Goal: Transaction & Acquisition: Book appointment/travel/reservation

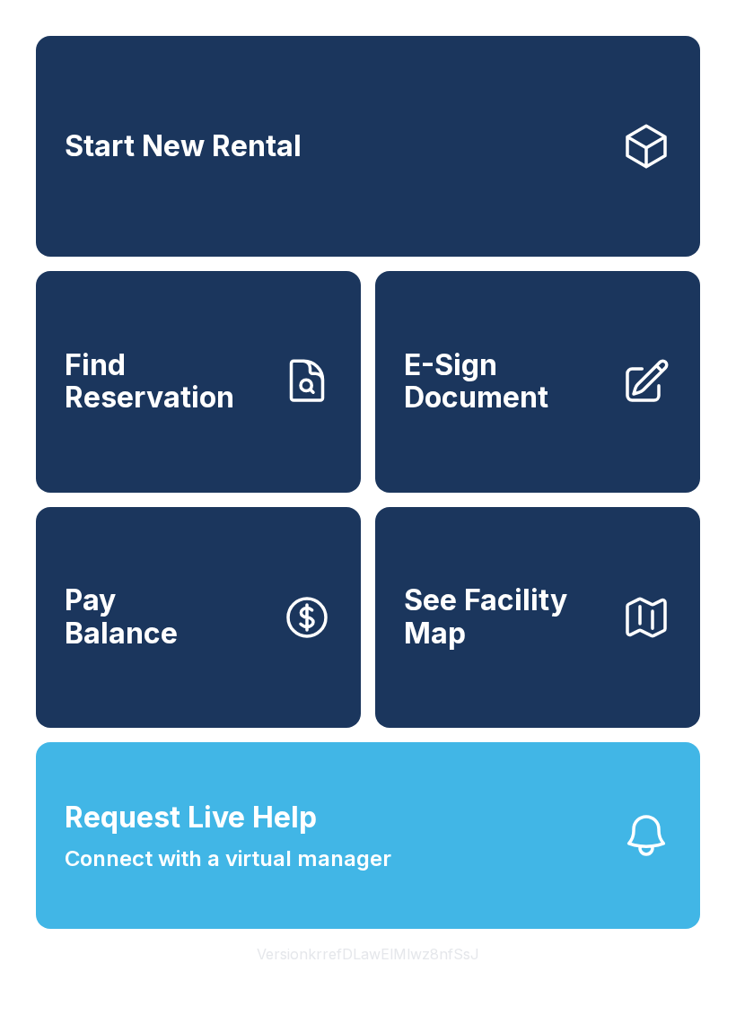
click at [512, 193] on link "Start New Rental" at bounding box center [368, 146] width 664 height 221
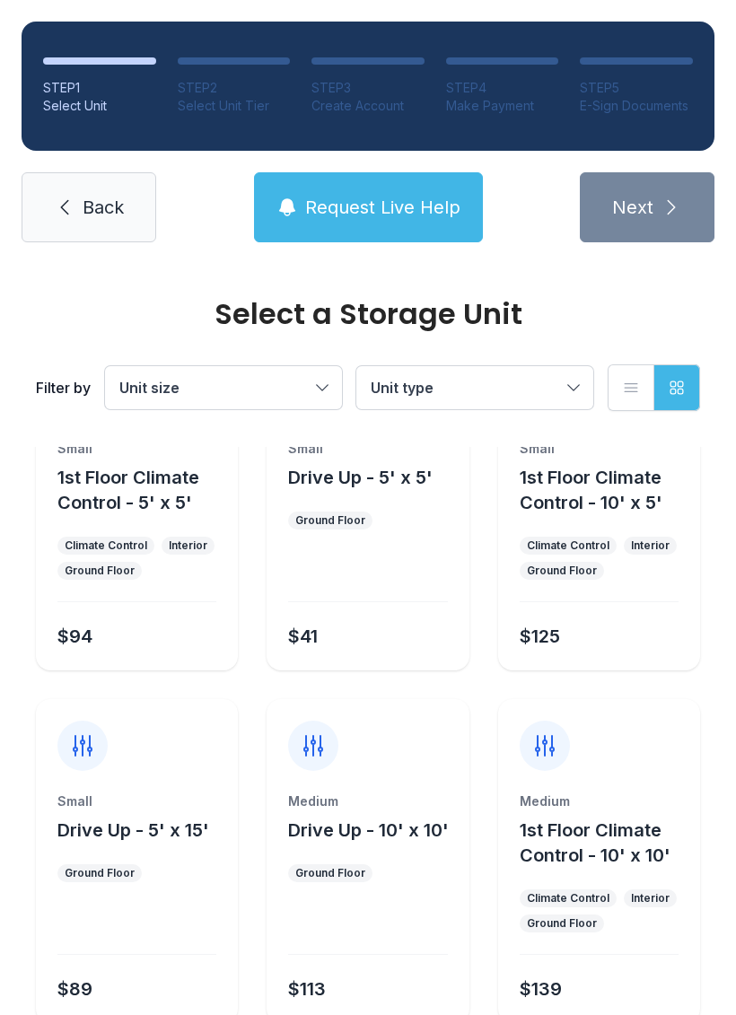
scroll to position [106, 0]
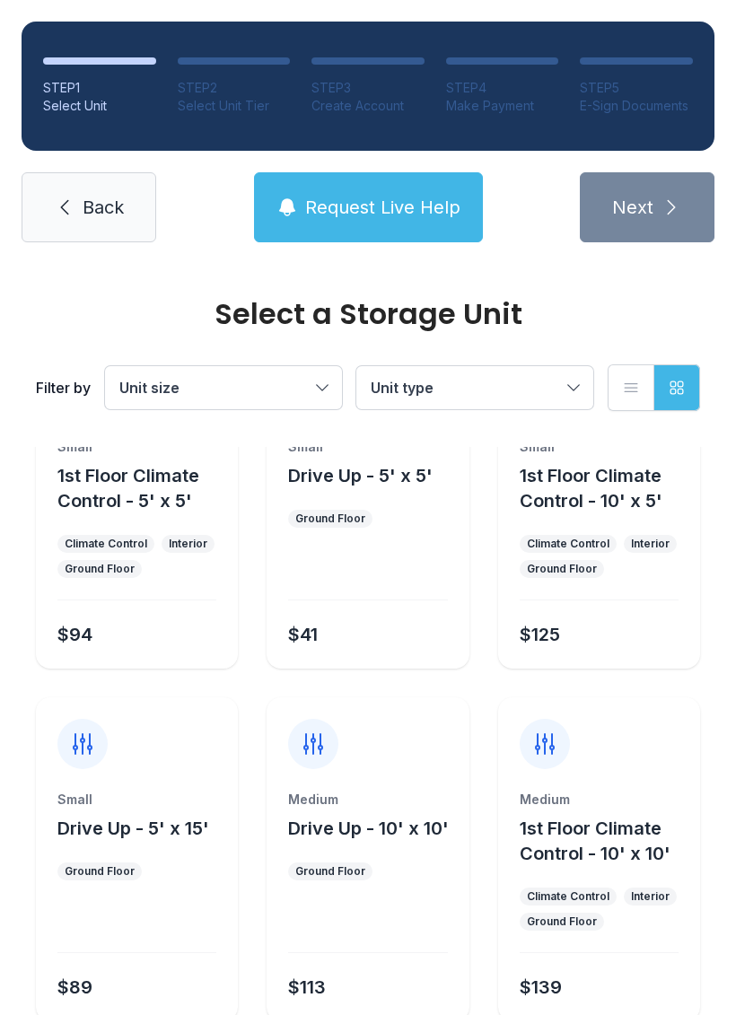
click at [547, 383] on span "Unit type" at bounding box center [466, 388] width 190 height 22
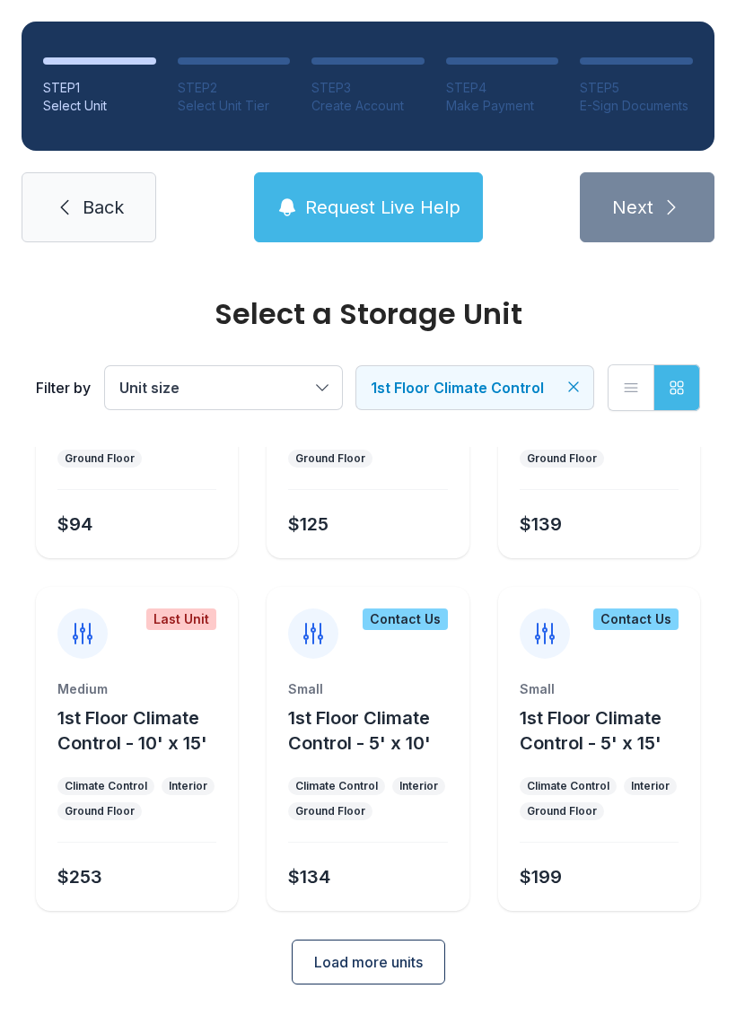
scroll to position [214, 0]
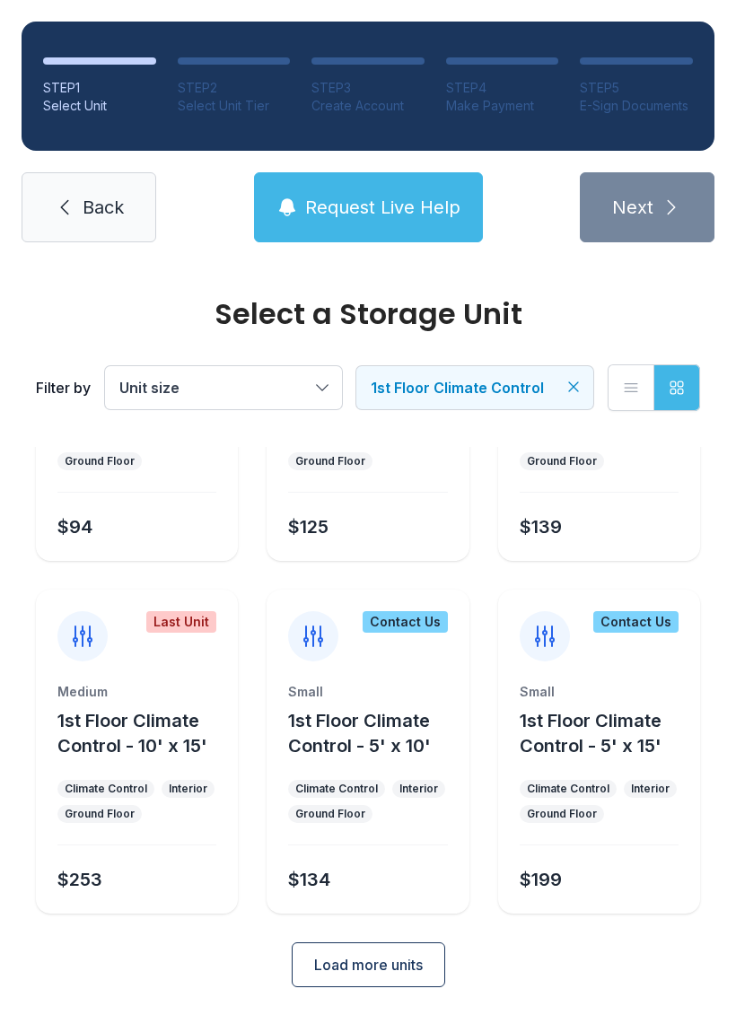
click at [347, 954] on span "Load more units" at bounding box center [368, 965] width 109 height 22
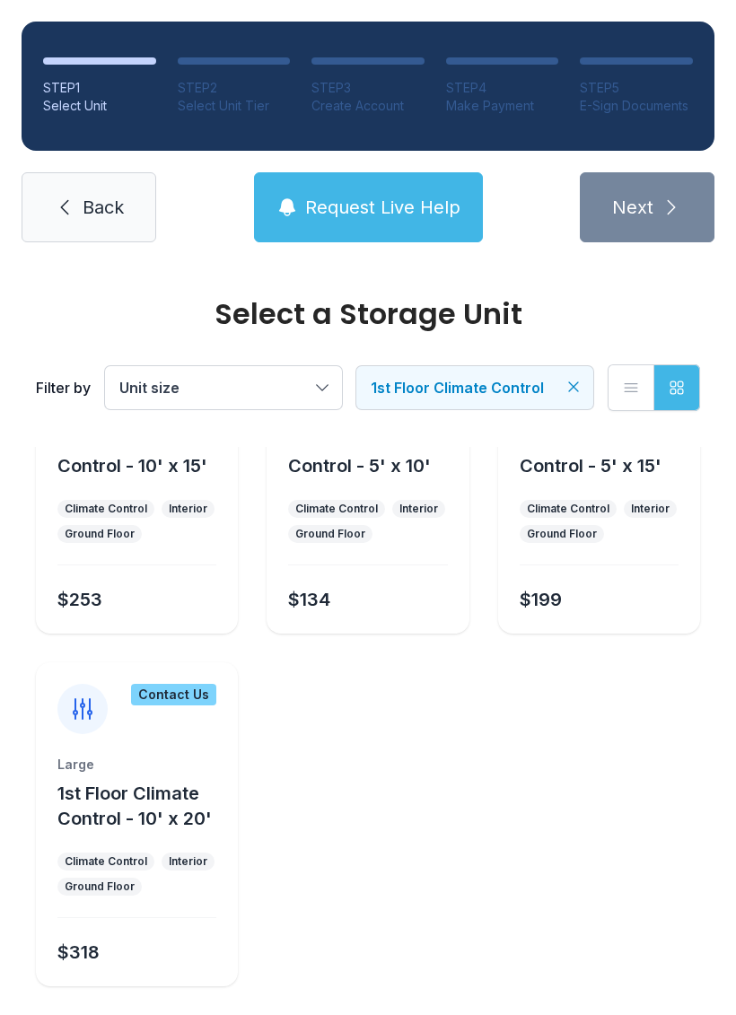
scroll to position [493, 0]
click at [727, 176] on div "STEP 1 Select Unit STEP 2 Select Unit Tier STEP 3 Create Account STEP 4 Make Pa…" at bounding box center [368, 132] width 736 height 264
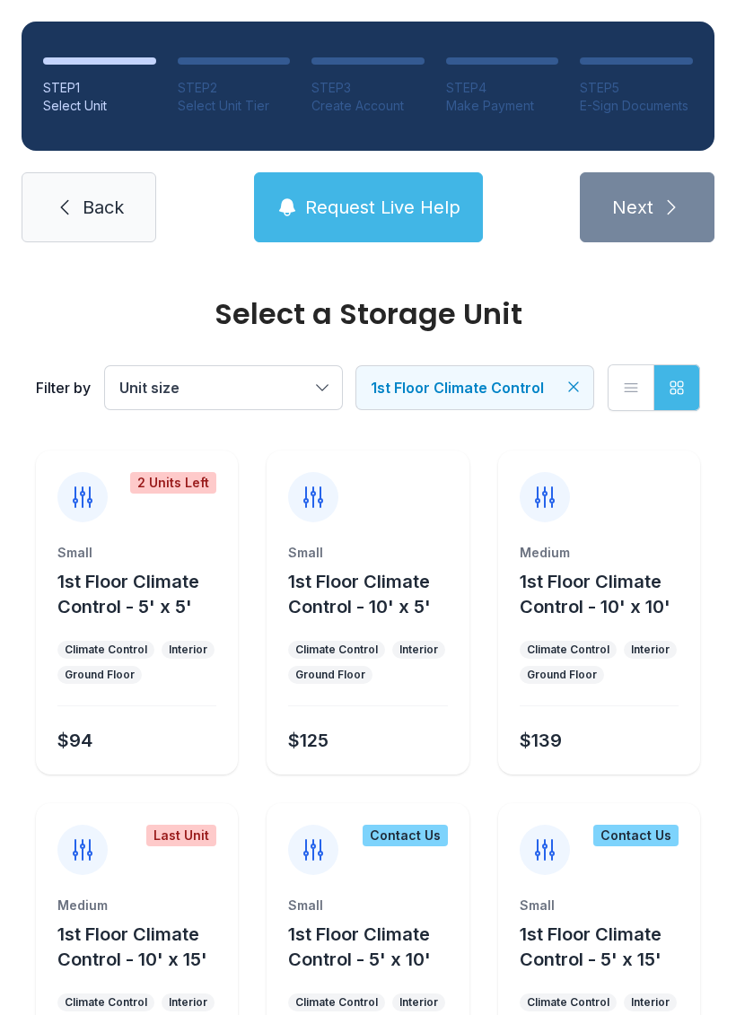
scroll to position [0, 0]
click at [314, 384] on button "Unit size" at bounding box center [223, 387] width 237 height 43
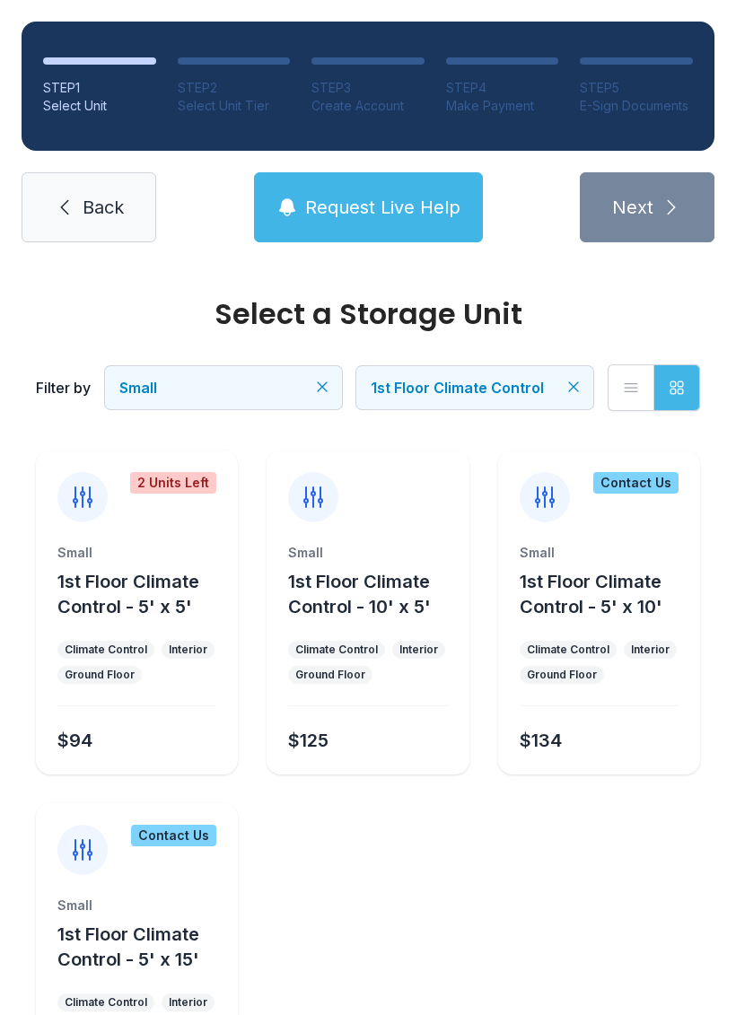
click at [316, 393] on icon "Clear filters" at bounding box center [322, 387] width 18 height 18
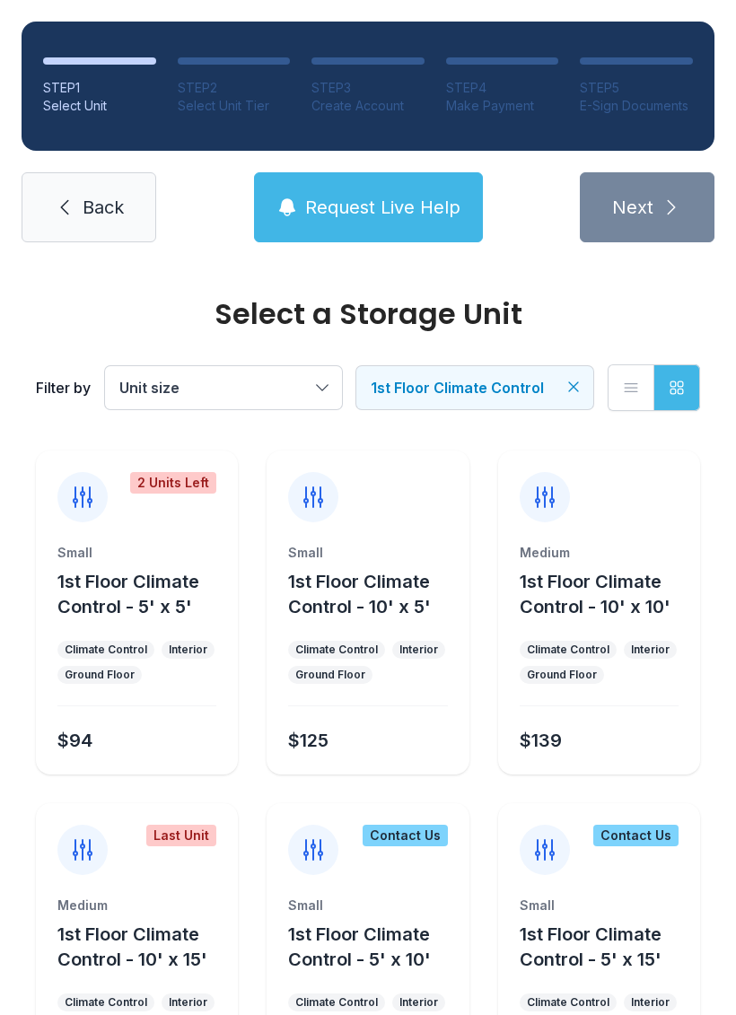
click at [326, 393] on button "Unit size" at bounding box center [223, 387] width 237 height 43
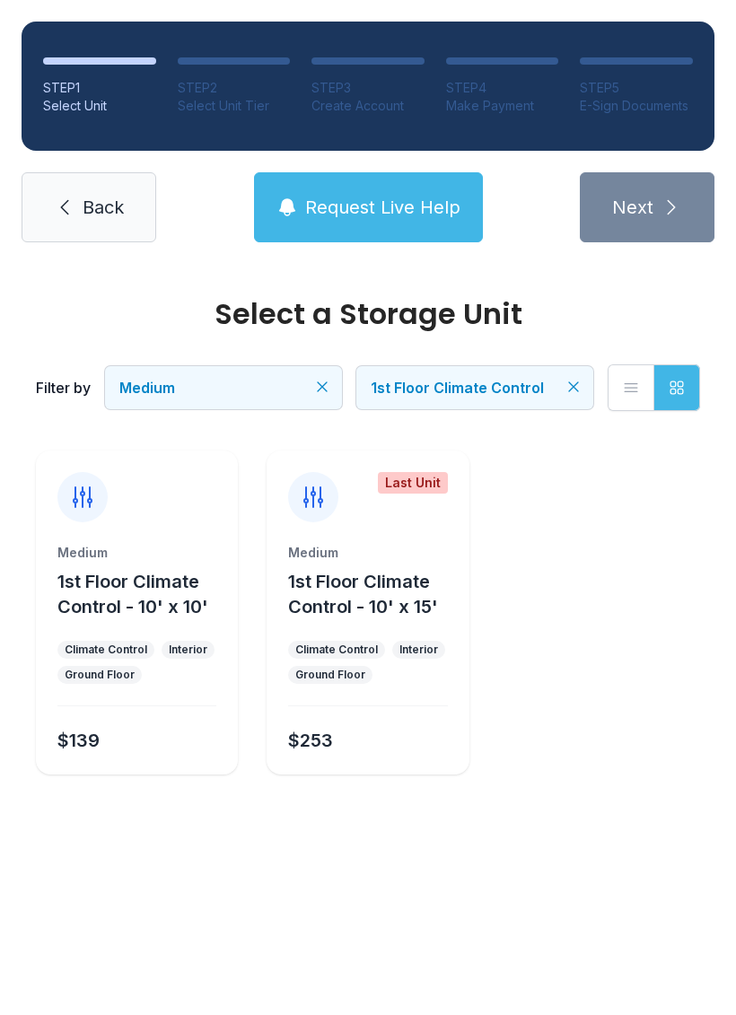
click at [260, 370] on button "Medium" at bounding box center [223, 387] width 237 height 43
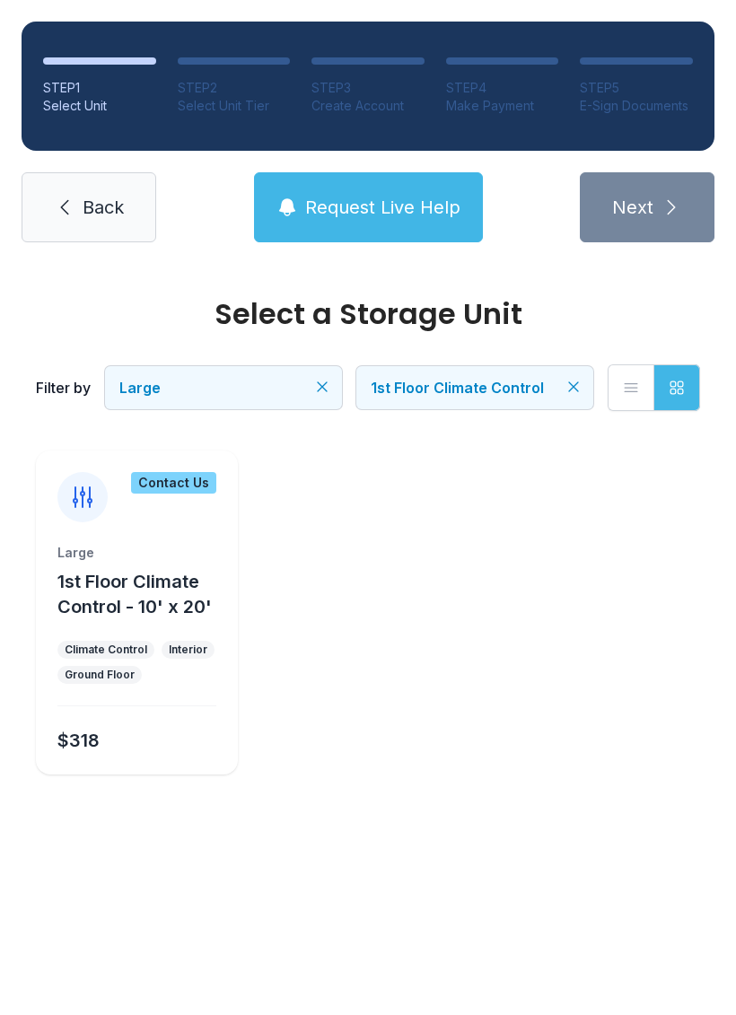
click at [306, 388] on span "Large" at bounding box center [214, 388] width 190 height 22
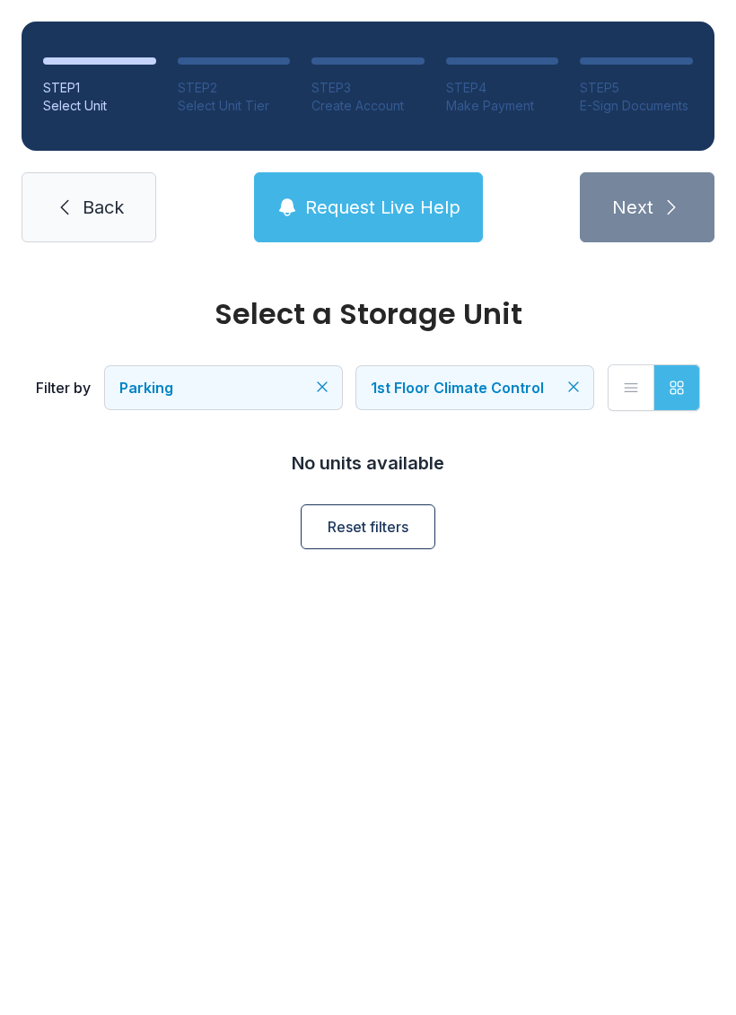
click at [309, 384] on span "Parking" at bounding box center [214, 388] width 190 height 22
click at [323, 363] on div "Filter by Extra Large 1st Floor Climate Control List view Grid view" at bounding box center [368, 387] width 664 height 118
click at [326, 375] on button "Extra Large" at bounding box center [223, 387] width 237 height 43
click at [529, 392] on span "1st Floor Climate Control" at bounding box center [457, 388] width 173 height 18
click at [319, 385] on icon "Clear filters" at bounding box center [322, 387] width 18 height 18
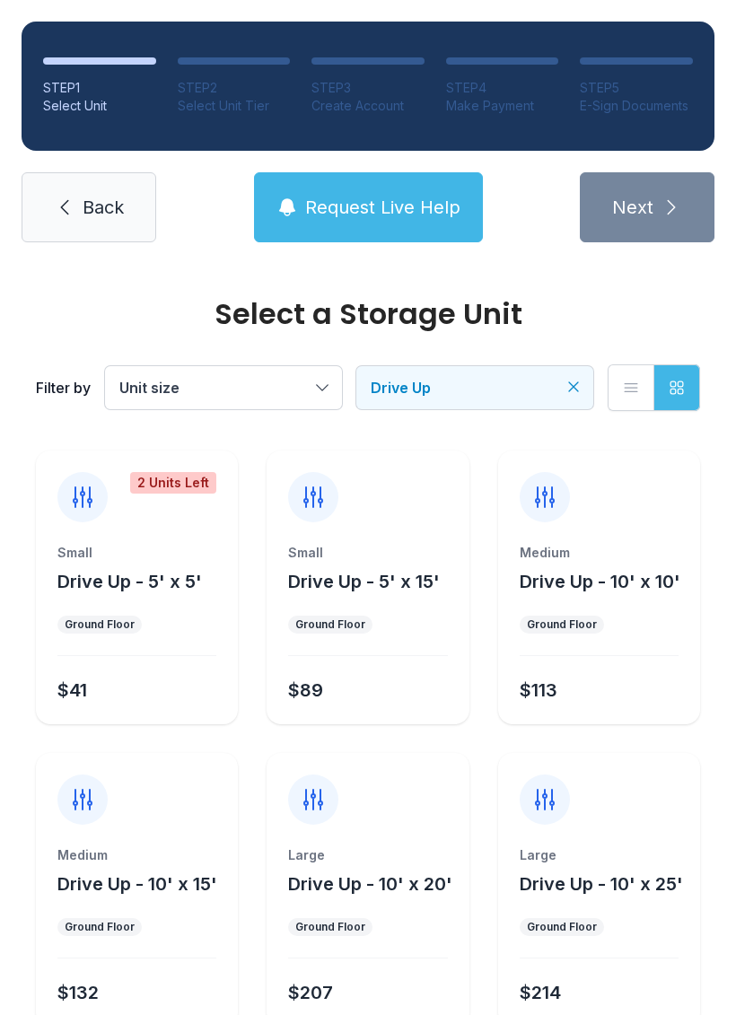
click at [317, 383] on button "Unit size" at bounding box center [223, 387] width 237 height 43
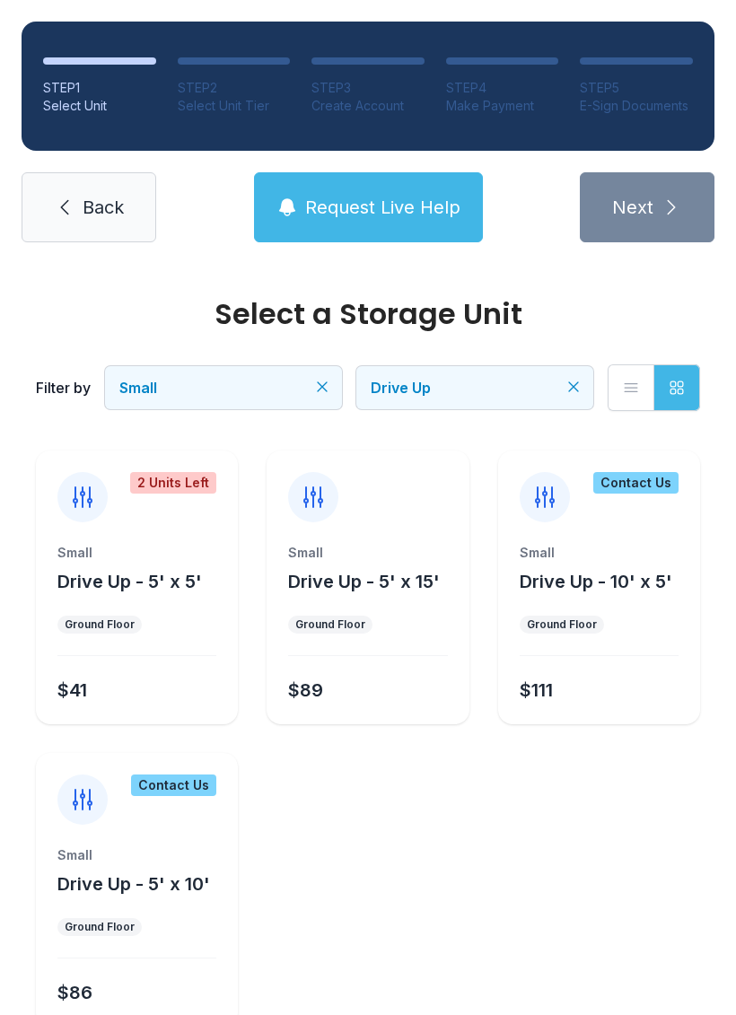
click at [311, 379] on button "Small" at bounding box center [223, 387] width 237 height 43
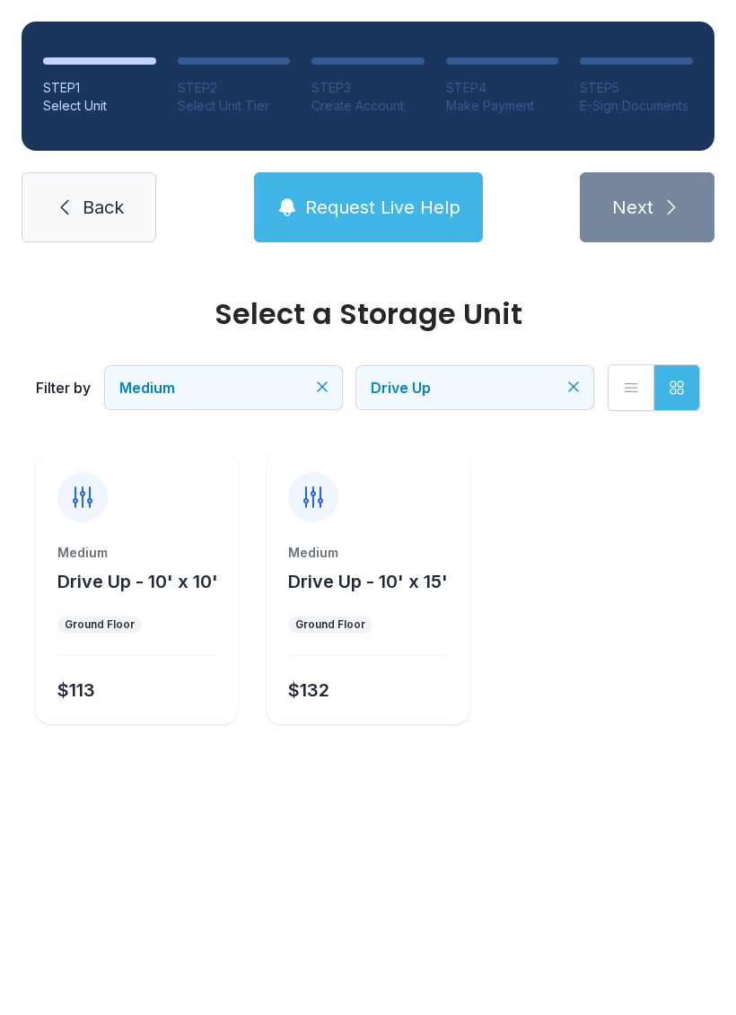
click at [321, 378] on icon "Clear filters" at bounding box center [322, 387] width 18 height 18
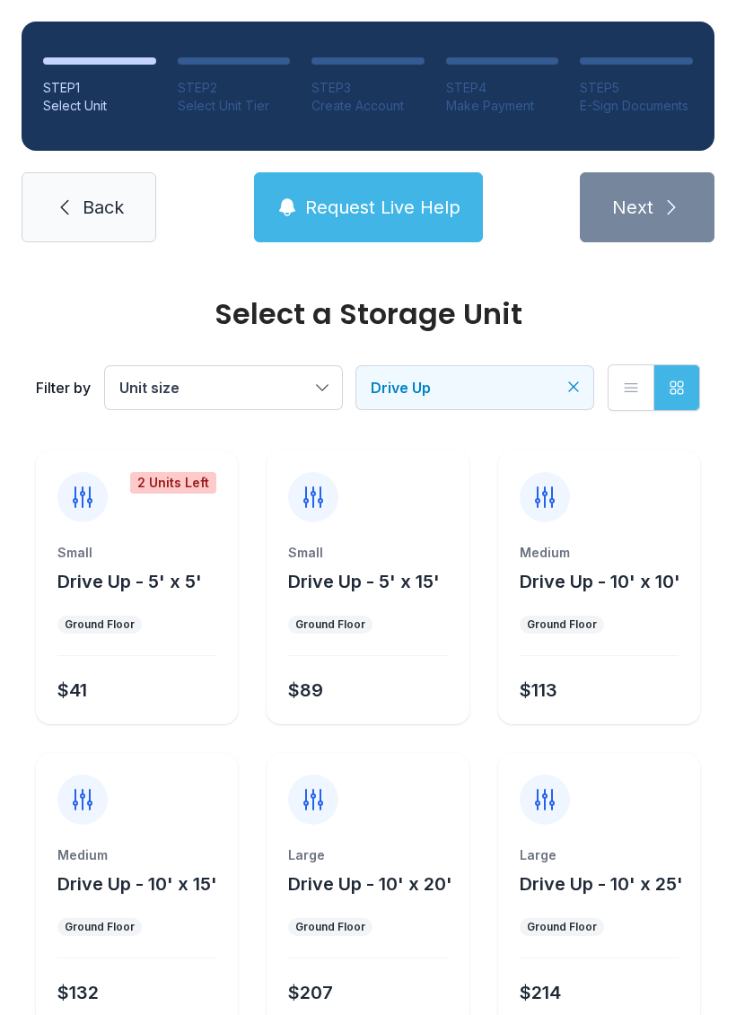
click at [311, 396] on button "Unit size" at bounding box center [223, 387] width 237 height 43
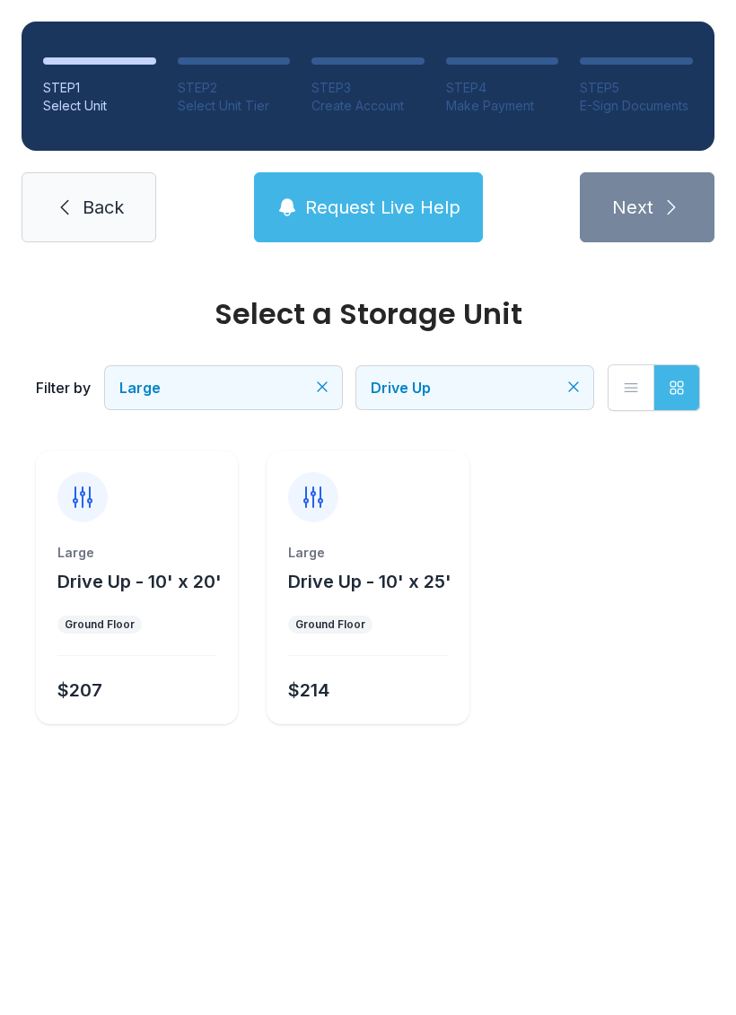
click at [327, 379] on icon "Clear filters" at bounding box center [322, 387] width 18 height 18
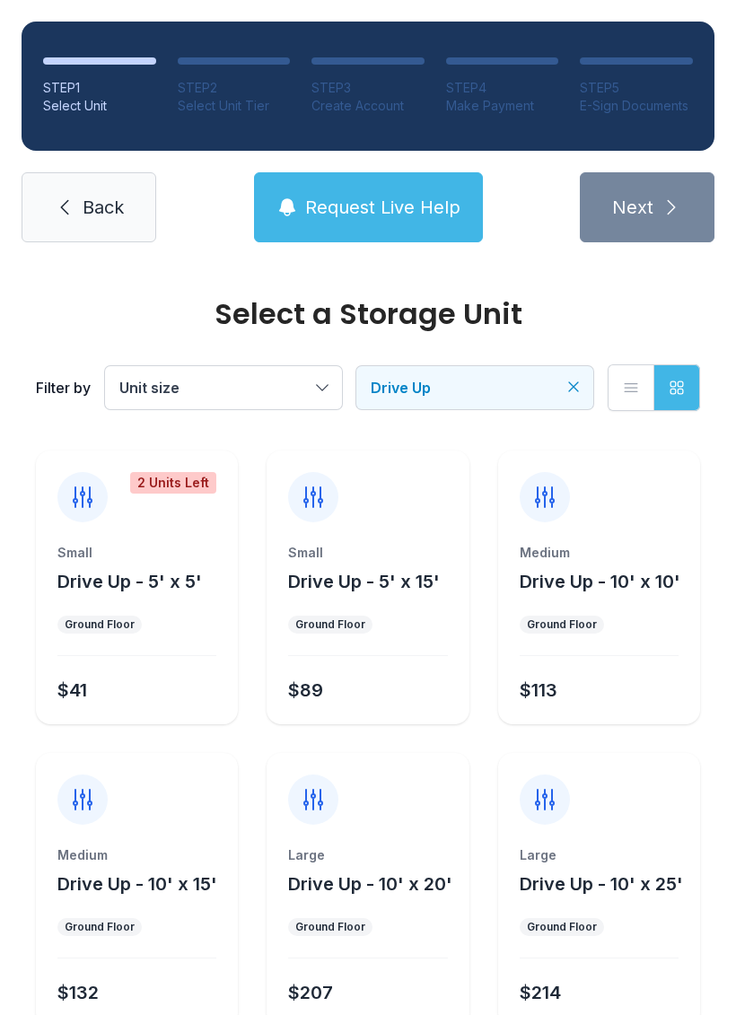
click at [316, 385] on button "Unit size" at bounding box center [223, 387] width 237 height 43
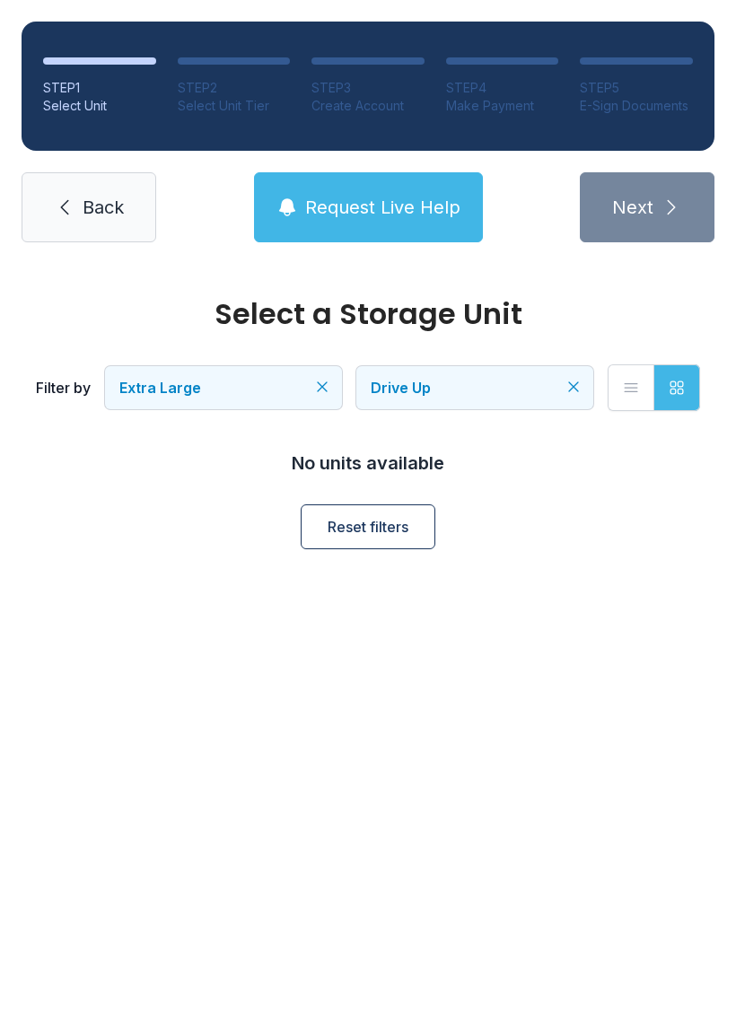
click at [109, 179] on link "Back" at bounding box center [89, 207] width 135 height 70
